Goal: Task Accomplishment & Management: Use online tool/utility

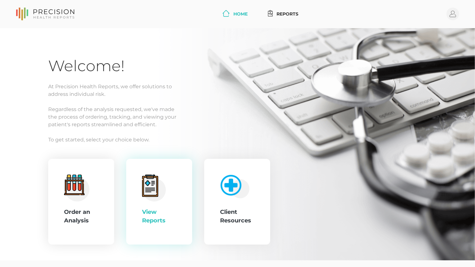
click at [157, 191] on icon at bounding box center [157, 187] width 1 height 20
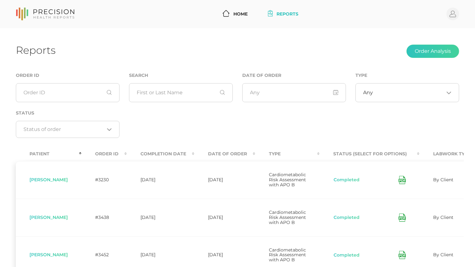
click at [213, 153] on th "Date Of Order" at bounding box center [224, 154] width 61 height 14
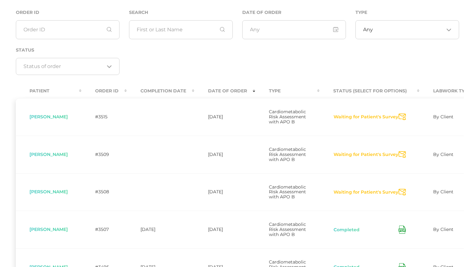
scroll to position [95, 0]
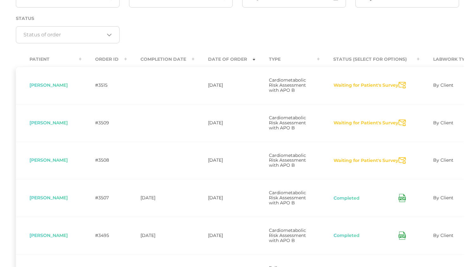
click at [403, 164] on icon "Send Notification" at bounding box center [401, 161] width 7 height 7
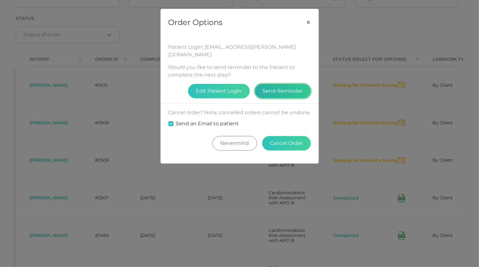
click at [296, 84] on button "Send Reminder" at bounding box center [283, 91] width 56 height 15
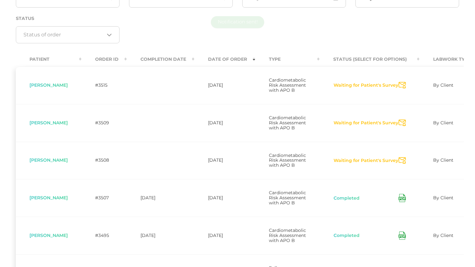
click at [405, 126] on icon "Send Notification" at bounding box center [401, 123] width 7 height 7
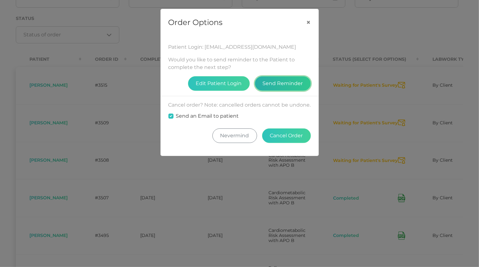
click at [272, 88] on button "Send Reminder" at bounding box center [283, 83] width 56 height 15
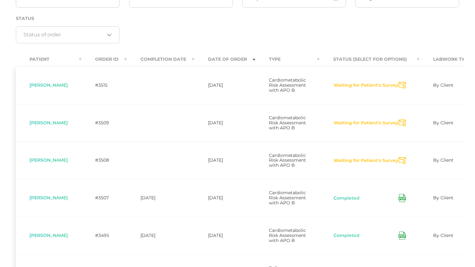
click at [401, 87] on icon "Send Notification" at bounding box center [401, 85] width 7 height 7
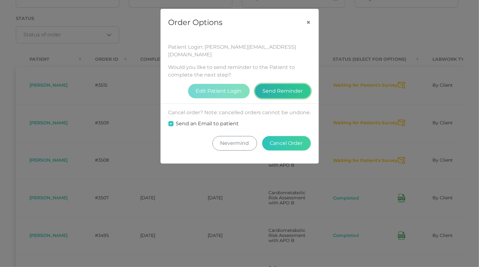
click at [289, 85] on button "Send Reminder" at bounding box center [283, 91] width 56 height 15
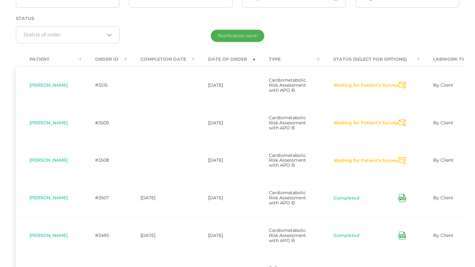
click at [384, 21] on div "Order ID Search Date of Order Type Any Loading... Status Loading..." at bounding box center [237, 14] width 453 height 74
